Goal: Find specific fact: Find specific fact

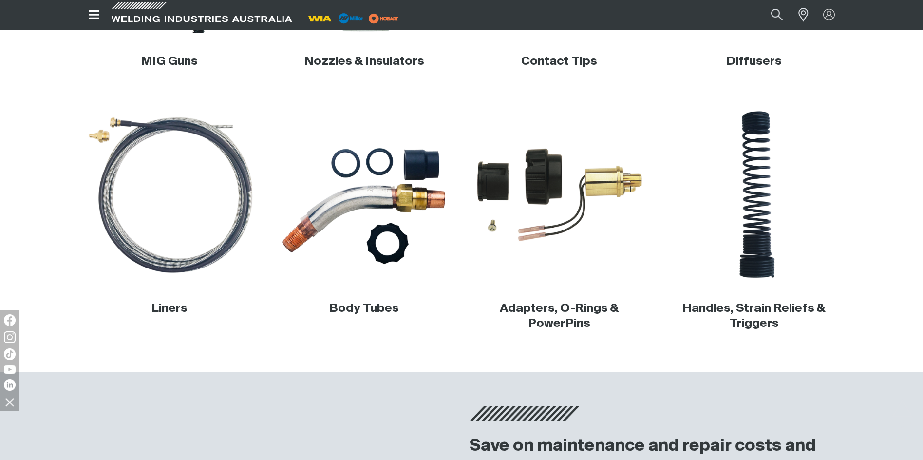
scroll to position [487, 0]
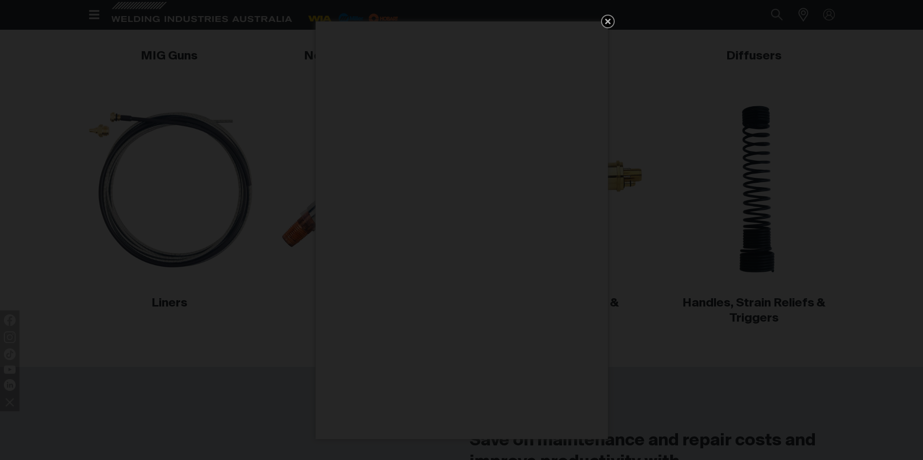
click at [608, 20] on icon "Get 5 WIA Welding Guides Free!" at bounding box center [608, 22] width 12 height 12
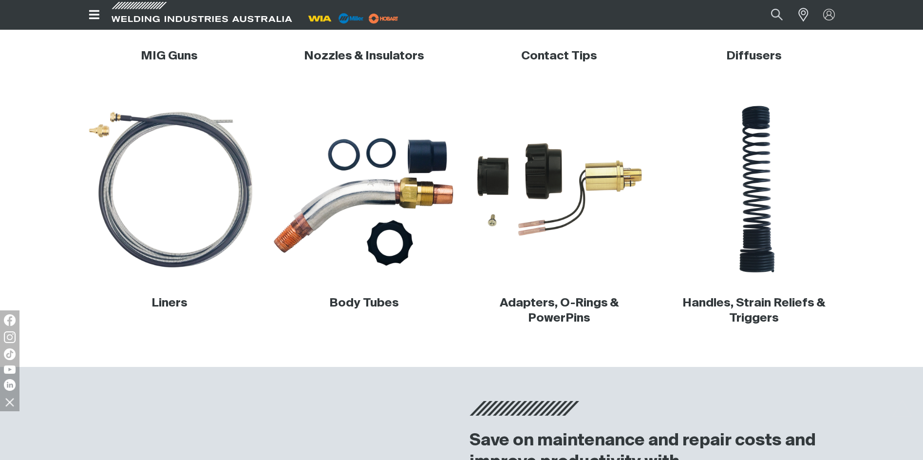
click at [392, 211] on img at bounding box center [364, 189] width 186 height 186
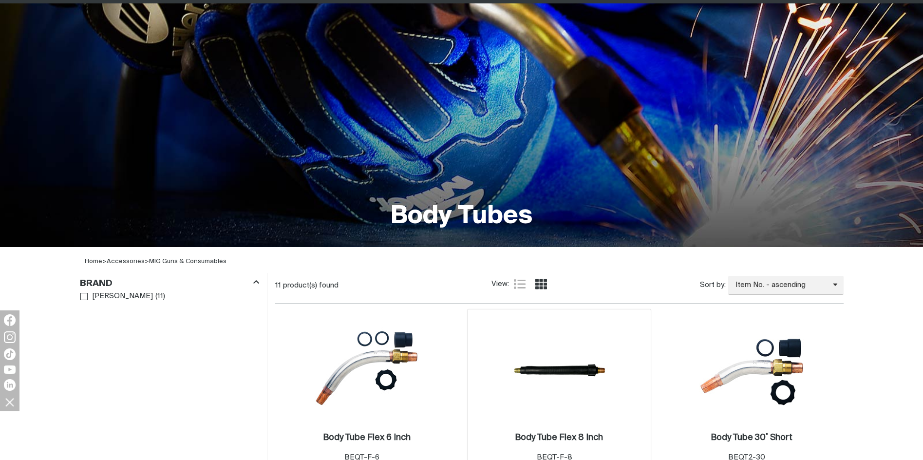
scroll to position [243, 0]
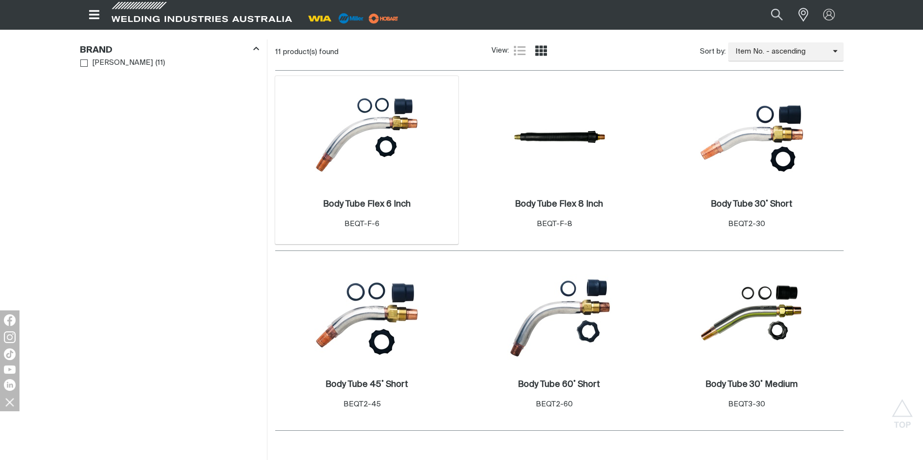
scroll to position [341, 0]
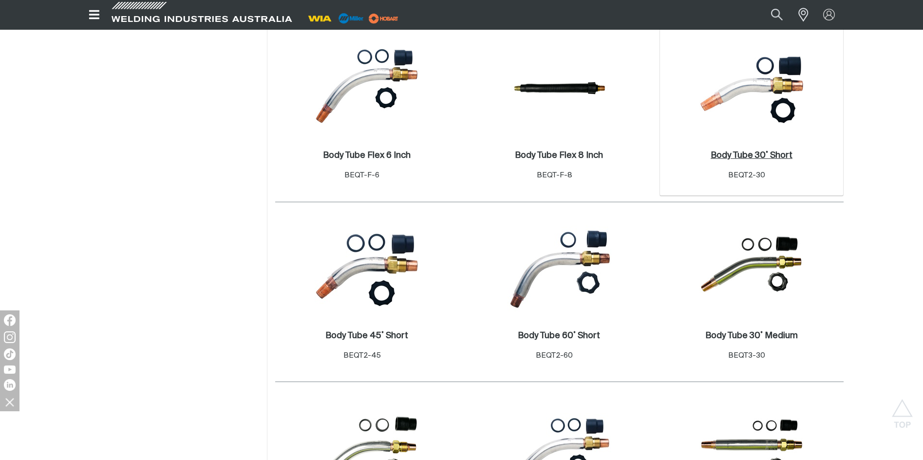
click at [782, 156] on h2 "Body Tube 30˚ Short ." at bounding box center [751, 155] width 82 height 9
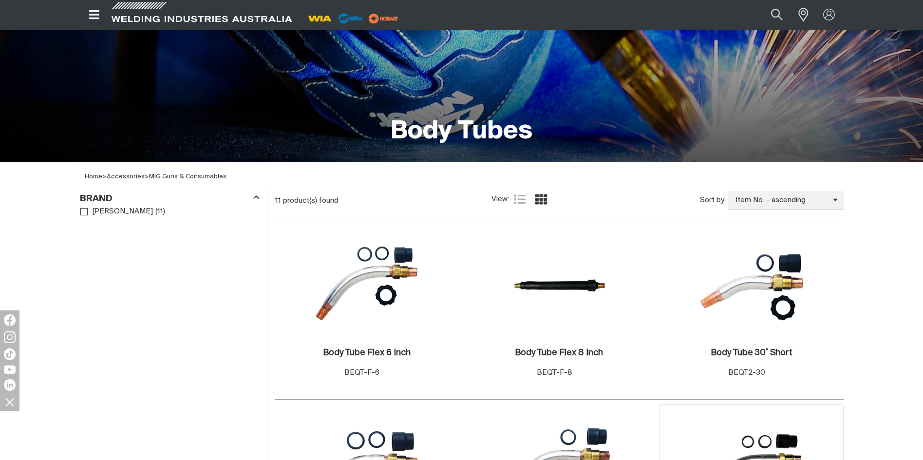
scroll to position [243, 0]
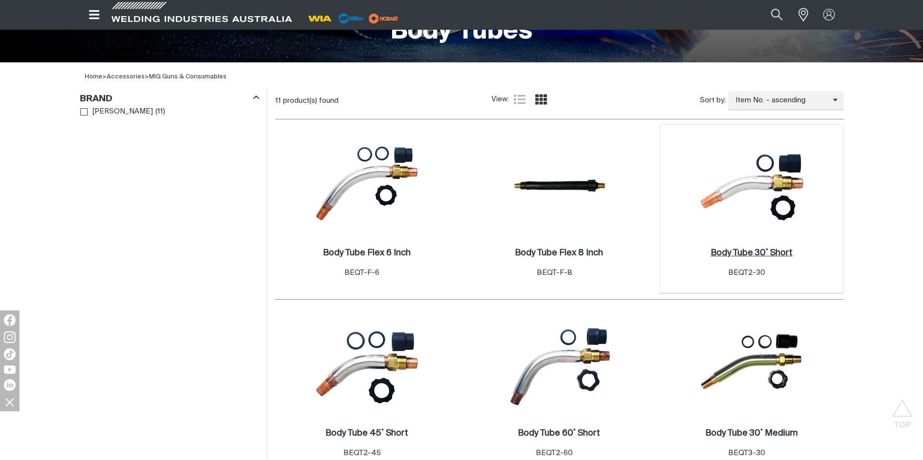
click at [764, 254] on h2 "Body Tube 30˚ Short ." at bounding box center [751, 252] width 82 height 9
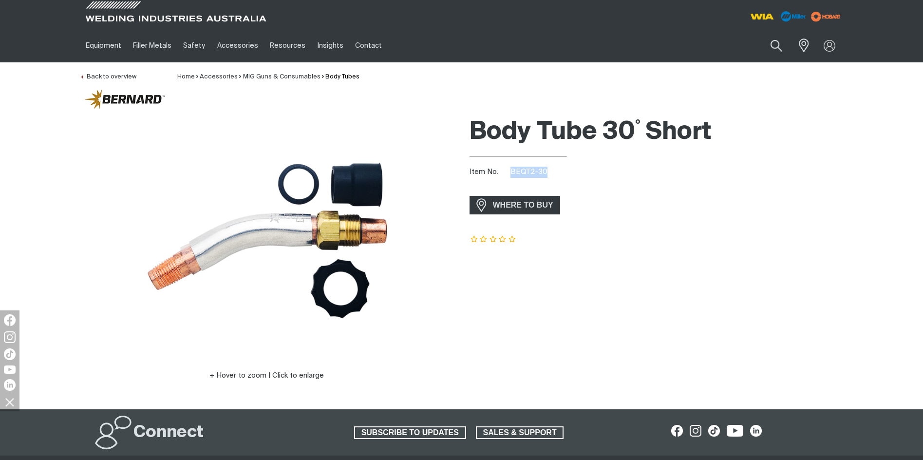
drag, startPoint x: 545, startPoint y: 170, endPoint x: 508, endPoint y: 171, distance: 37.5
click at [508, 171] on div "Item No. BEQT2-30" at bounding box center [656, 172] width 374 height 11
drag, startPoint x: 508, startPoint y: 171, endPoint x: 525, endPoint y: 171, distance: 16.6
copy span "BEQT2-30"
